Goal: Information Seeking & Learning: Find specific fact

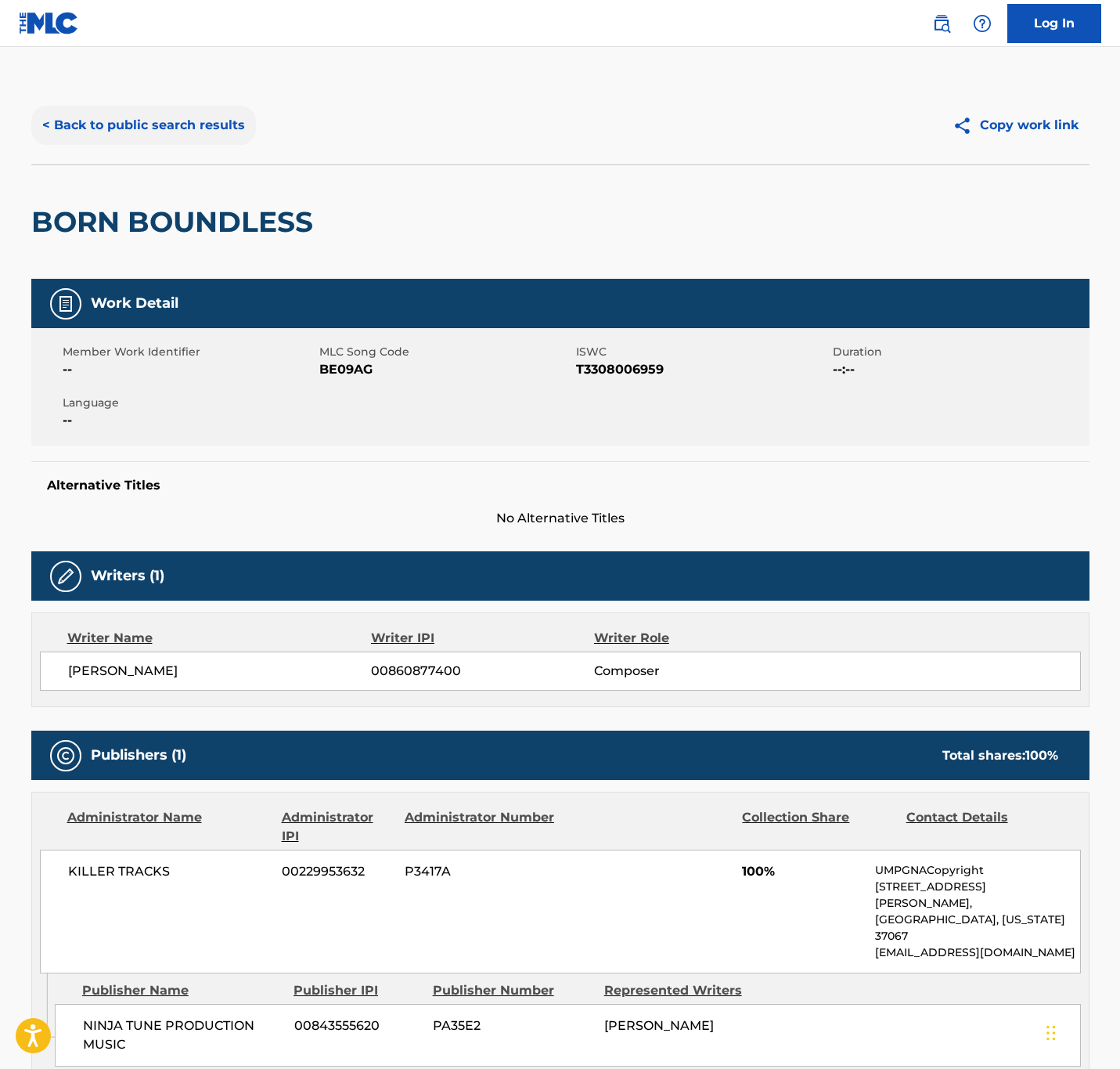
click at [200, 122] on button "< Back to public search results" at bounding box center [144, 125] width 225 height 39
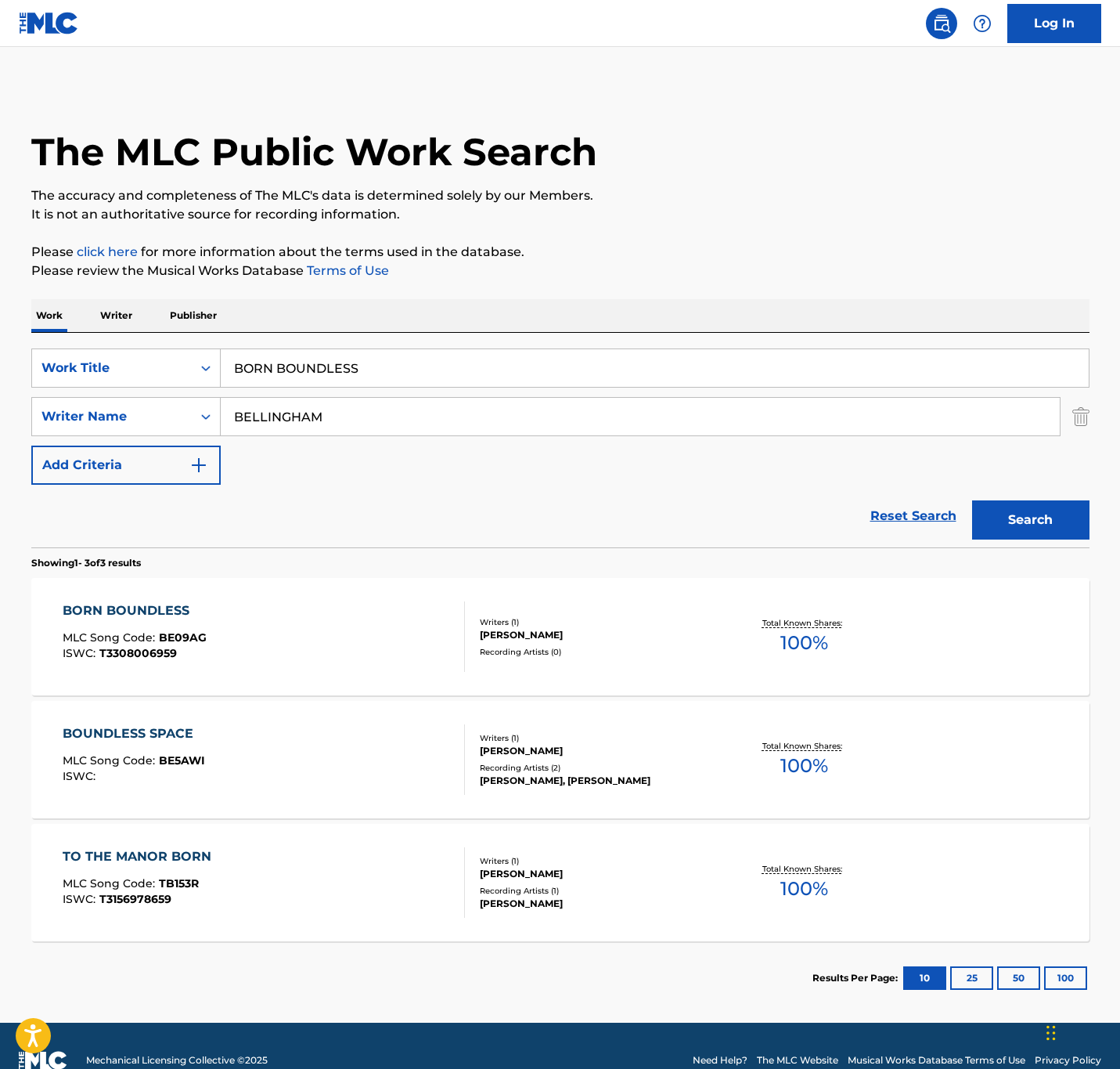
drag, startPoint x: 476, startPoint y: 363, endPoint x: -653, endPoint y: 392, distance: 1129.4
click at [0, 392] on html "Accessibility Screen-Reader Guide, Feedback, and Issue Reporting | New window 0…" at bounding box center [560, 534] width 1120 height 1069
paste input "PULSE 2"
type input "PULSE 2"
drag, startPoint x: 385, startPoint y: 423, endPoint x: 34, endPoint y: 372, distance: 354.7
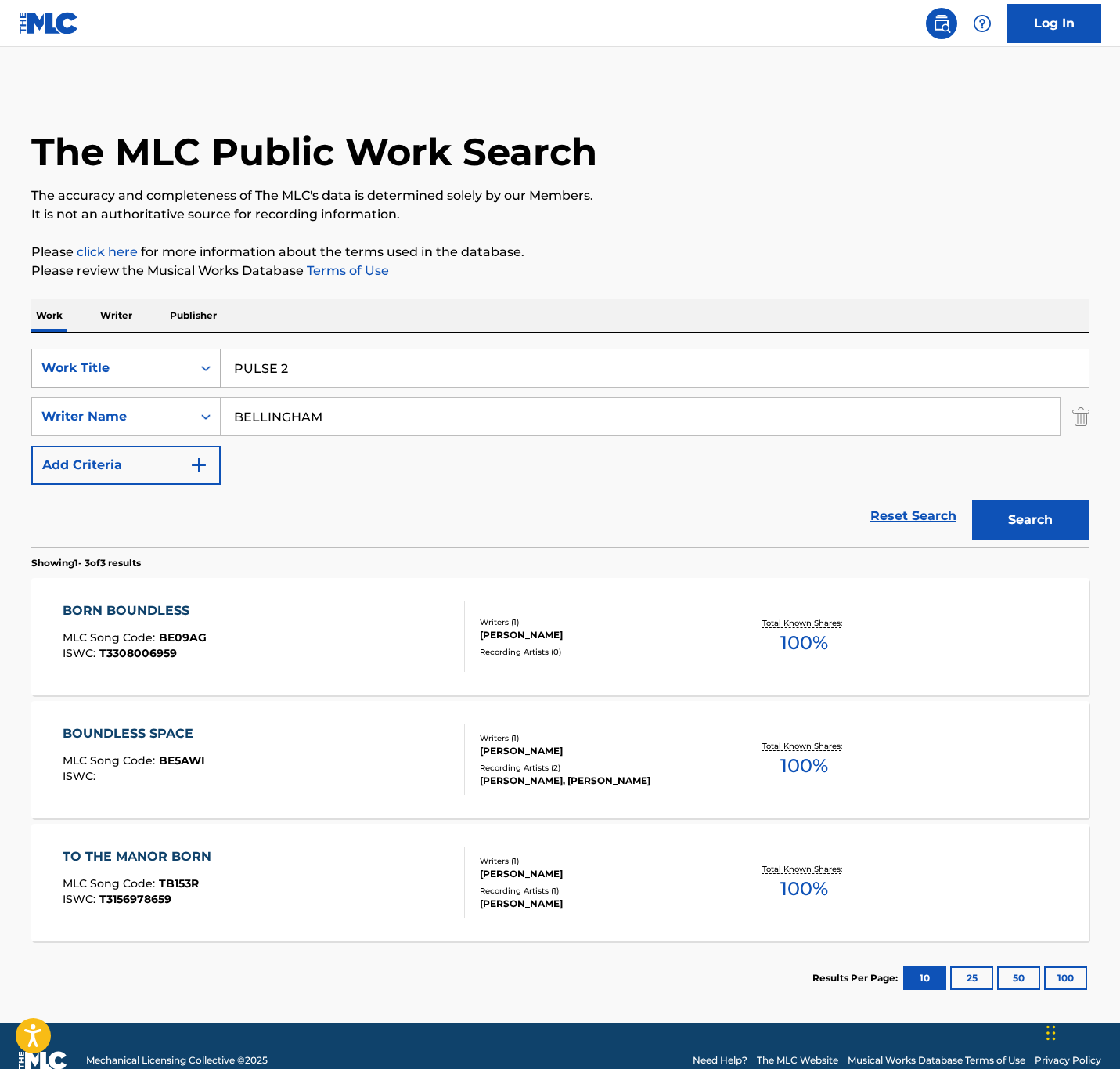
click at [34, 372] on div "SearchWithCriteriaa0712397-3d05-4dc7-b097-0413d2c78c5a Work Title PULSE 2 Searc…" at bounding box center [561, 417] width 1058 height 136
type input "[PERSON_NAME]"
click at [973, 500] on button "Search" at bounding box center [1031, 520] width 118 height 39
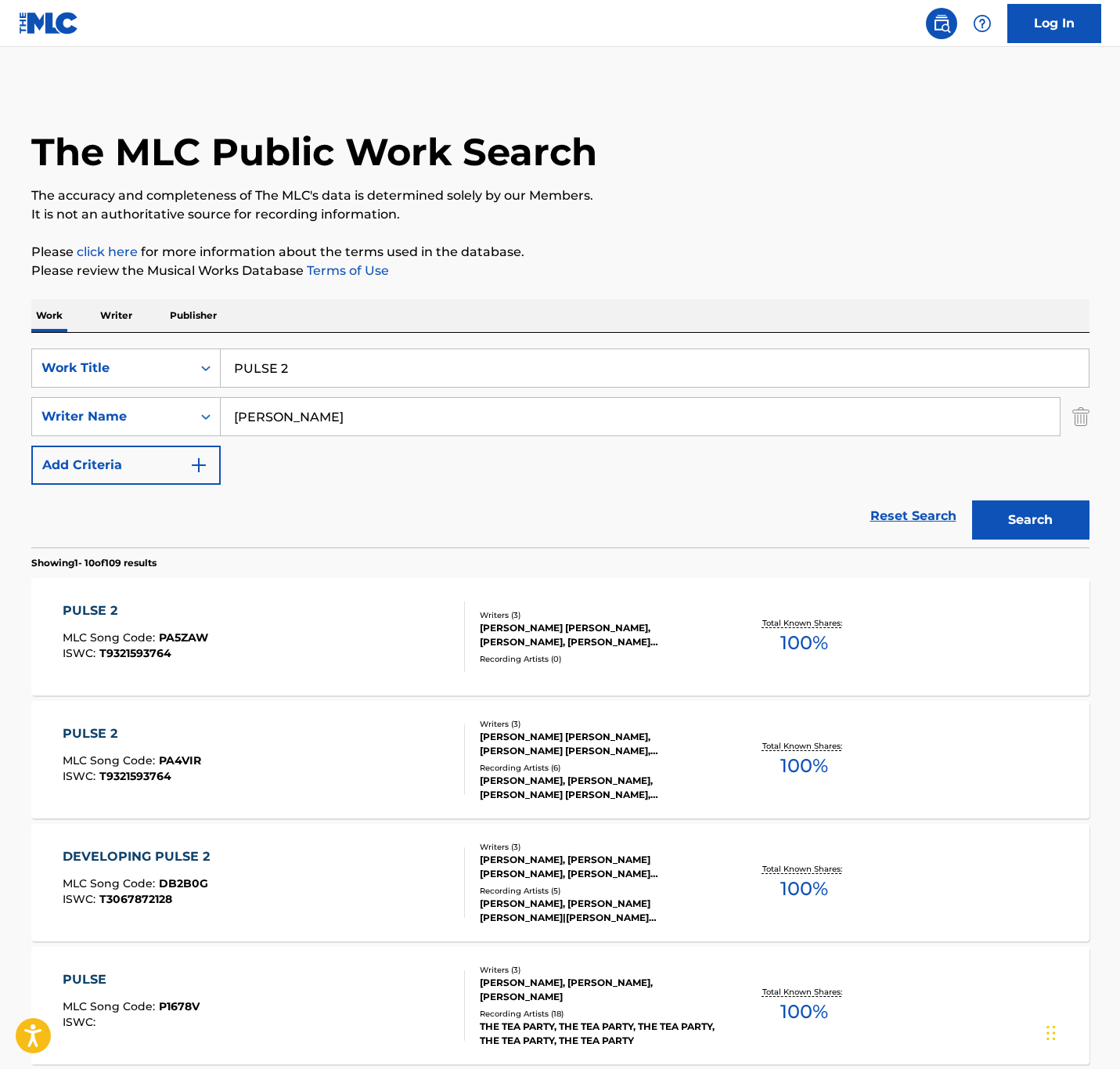
click at [385, 671] on div "PULSE 2 MLC Song Code : PA5ZAW ISWC : T9321593764" at bounding box center [263, 636] width 402 height 70
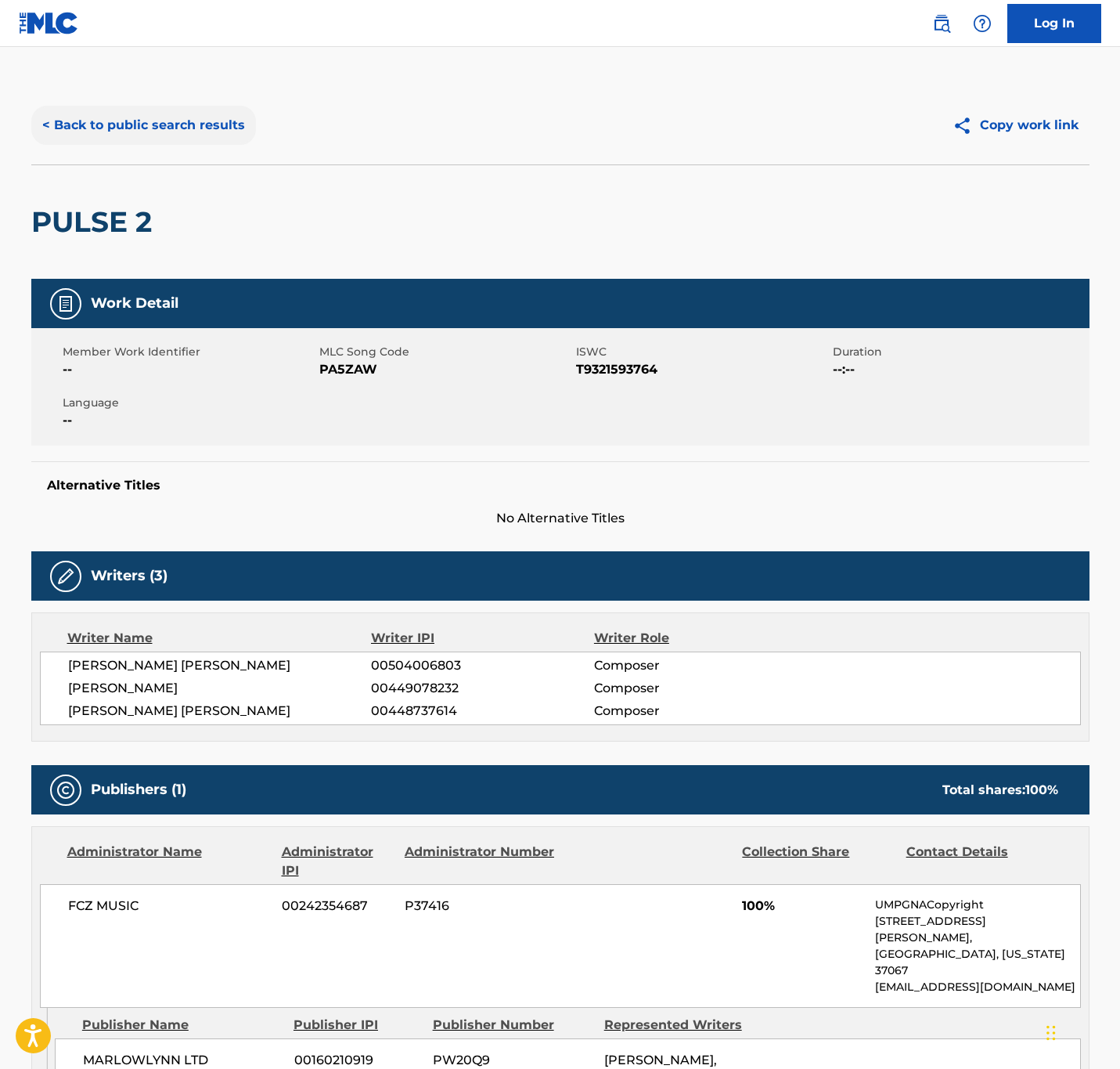
click at [214, 106] on button "< Back to public search results" at bounding box center [144, 125] width 225 height 39
